Goal: Task Accomplishment & Management: Use online tool/utility

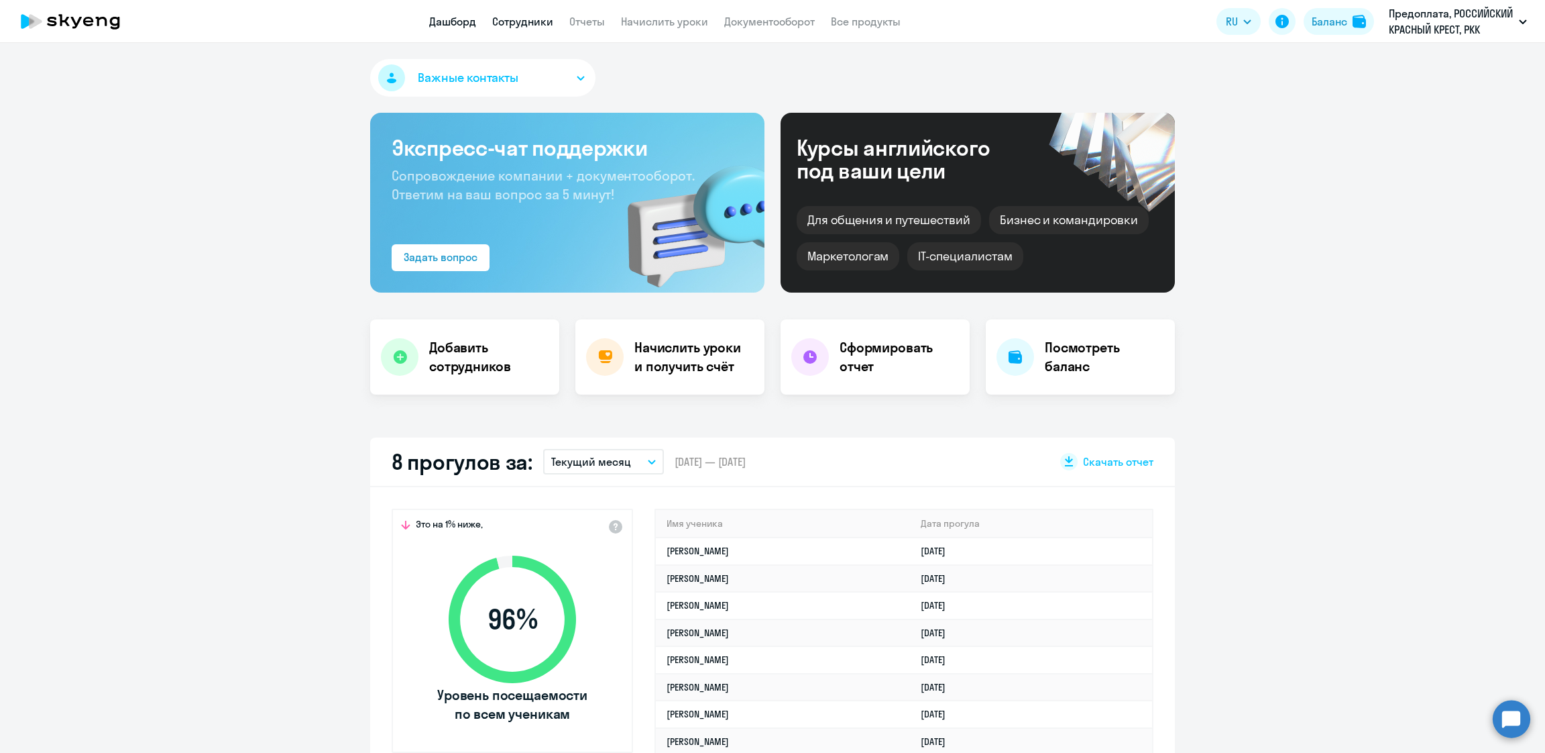
click at [531, 26] on link "Сотрудники" at bounding box center [522, 21] width 61 height 13
select select "30"
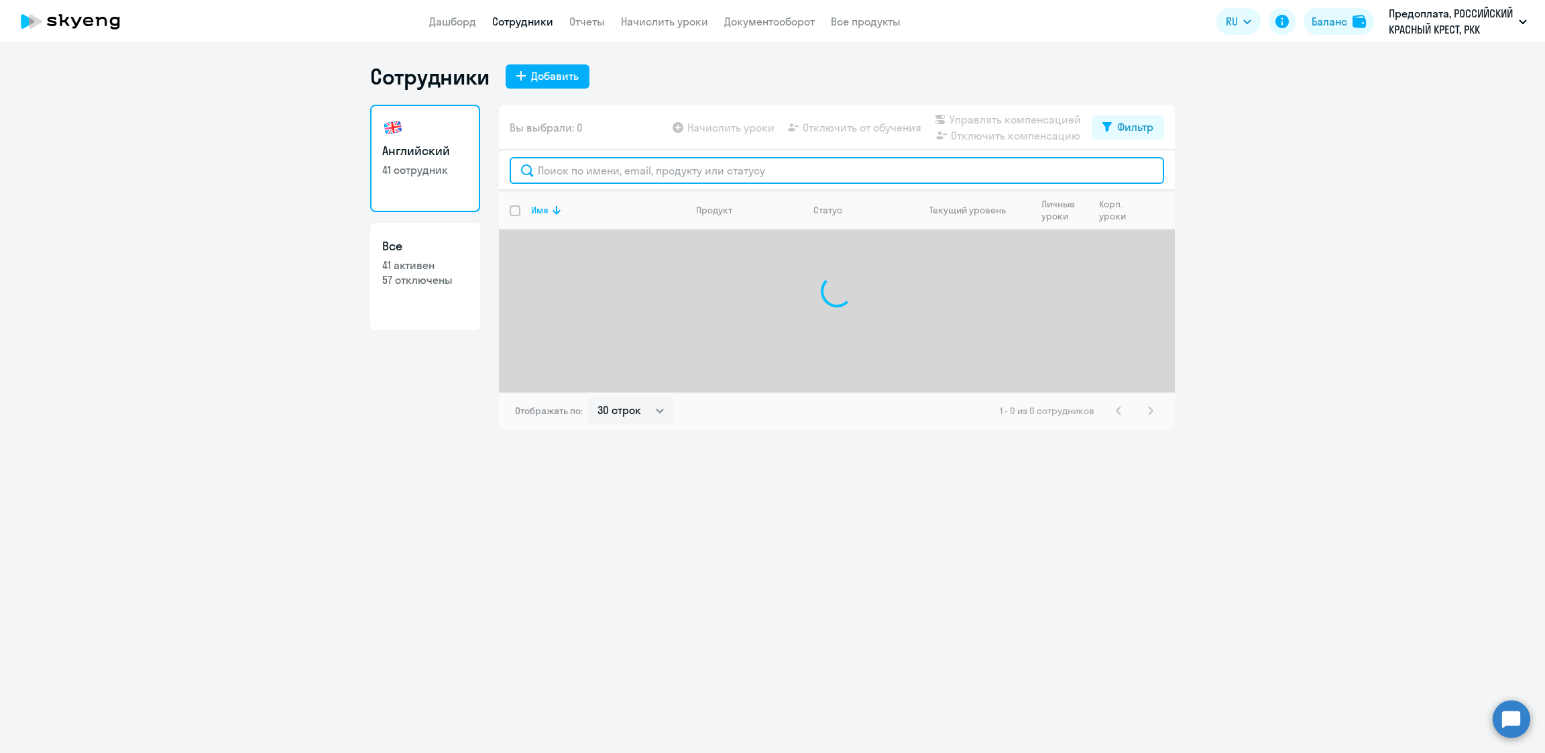
click at [651, 162] on input "text" at bounding box center [837, 170] width 655 height 27
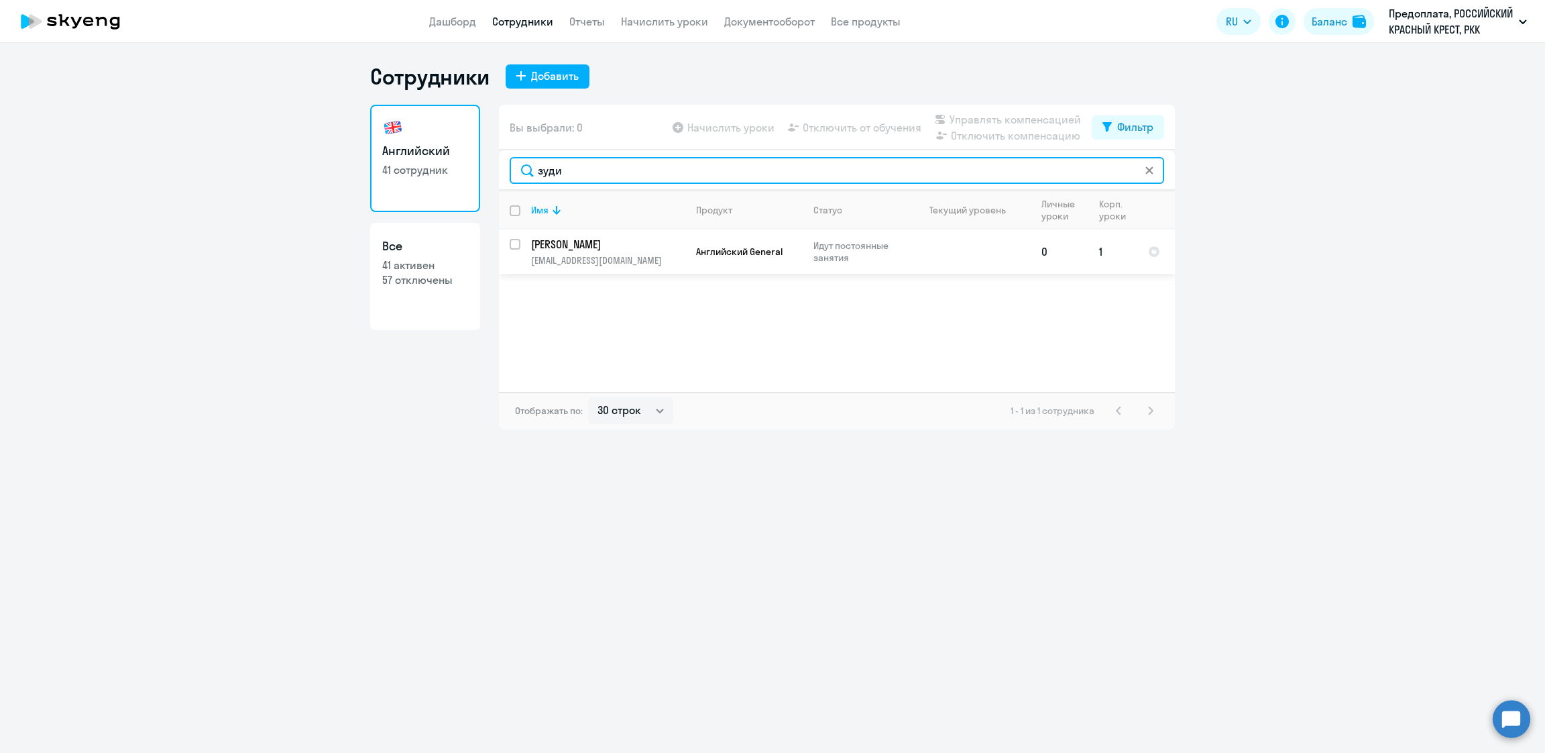
type input "зуди"
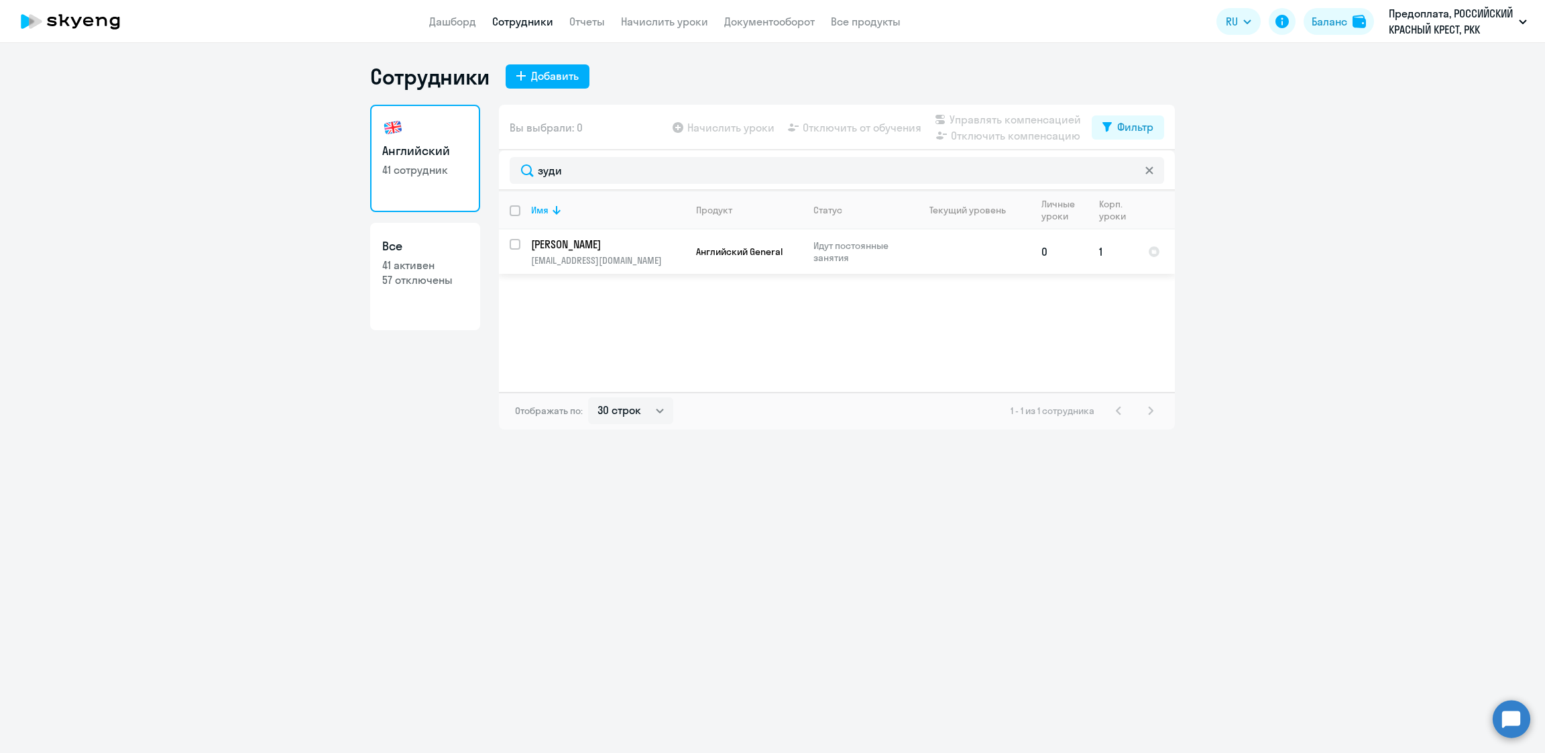
click at [516, 239] on input "select row 40706439" at bounding box center [523, 252] width 27 height 27
checkbox input "true"
click at [734, 129] on span "Начислить уроки" at bounding box center [730, 127] width 87 height 16
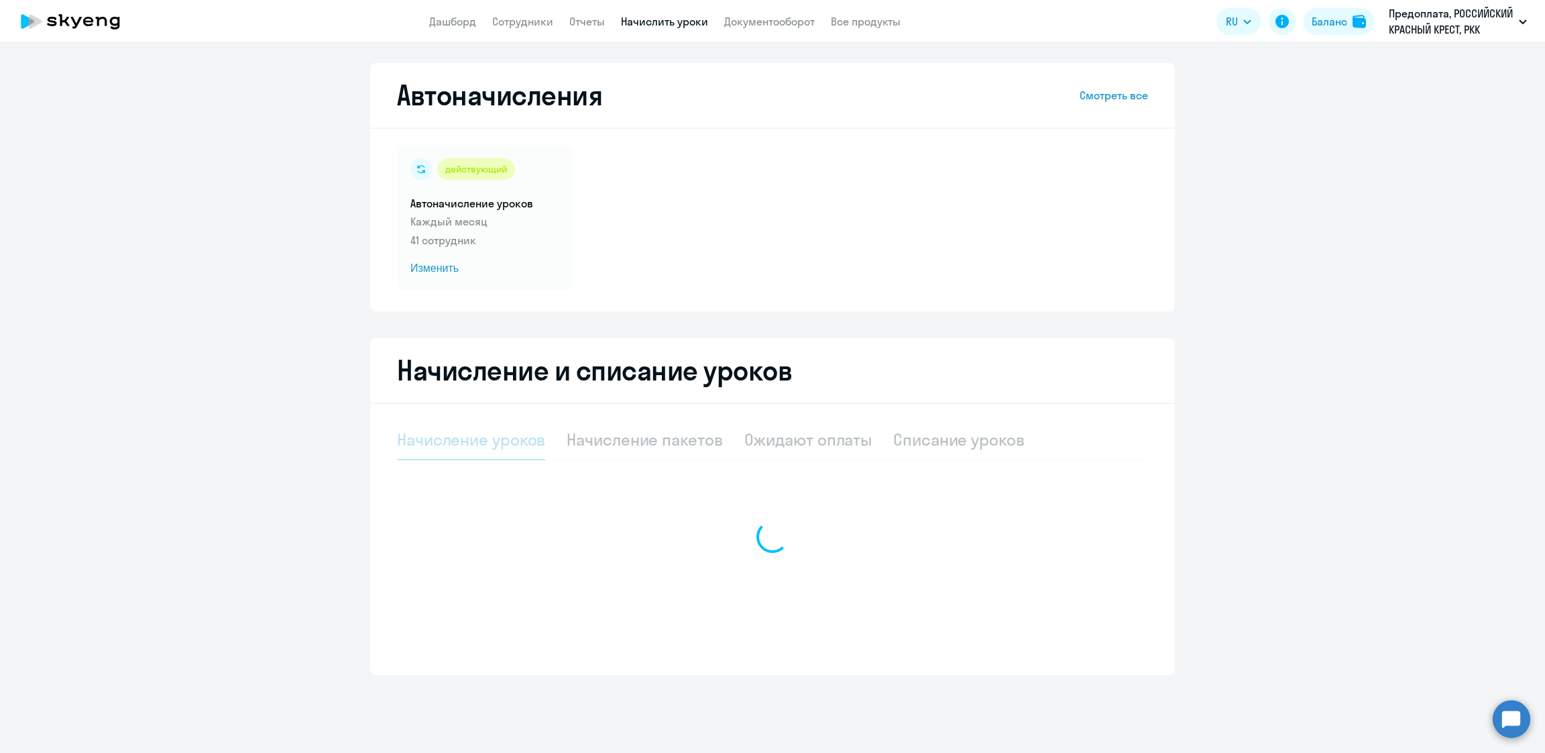
select select "10"
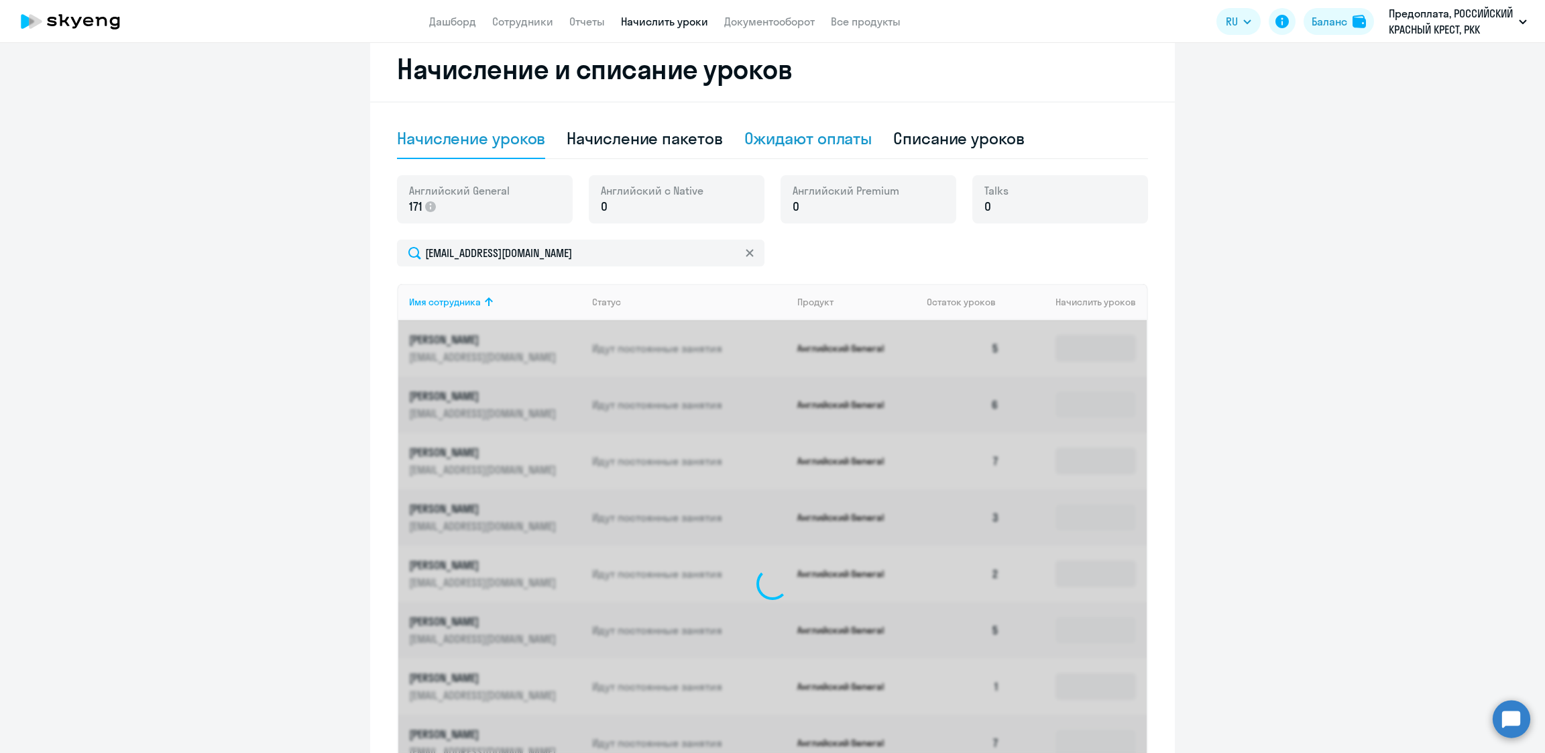
scroll to position [146, 0]
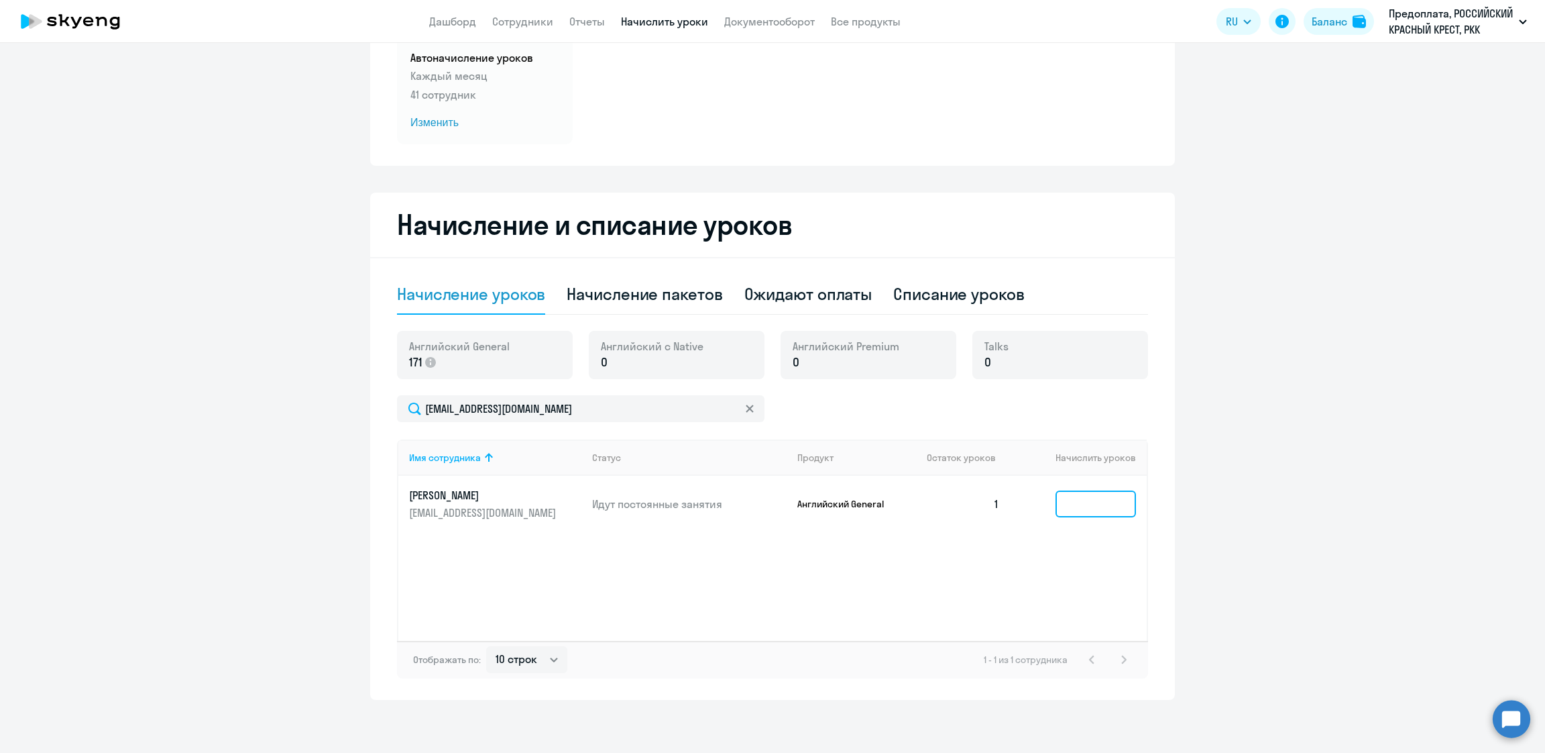
click at [1097, 510] on input at bounding box center [1096, 503] width 80 height 27
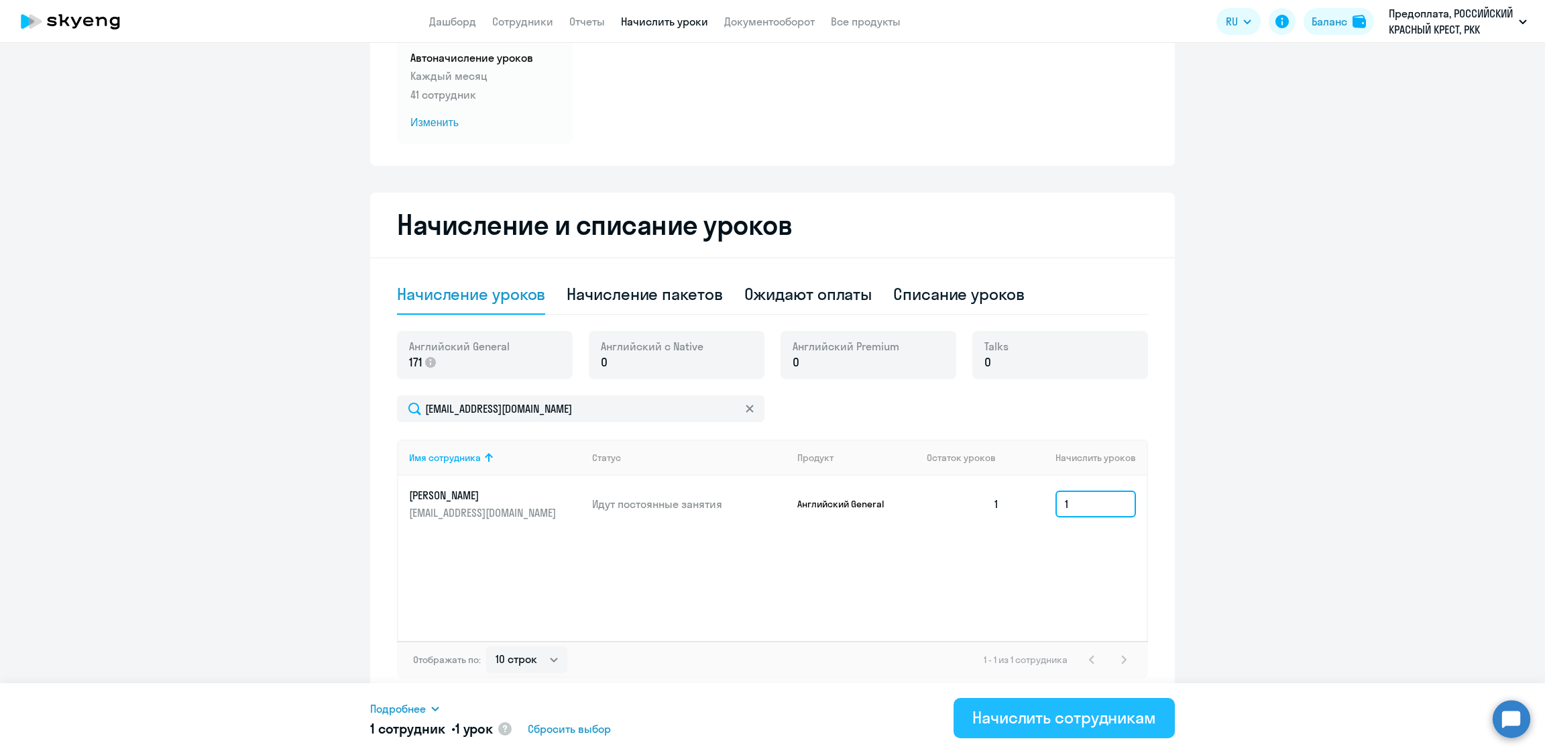
type input "1"
click at [1097, 700] on button "Начислить сотрудникам" at bounding box center [1064, 718] width 221 height 40
